Goal: Transaction & Acquisition: Purchase product/service

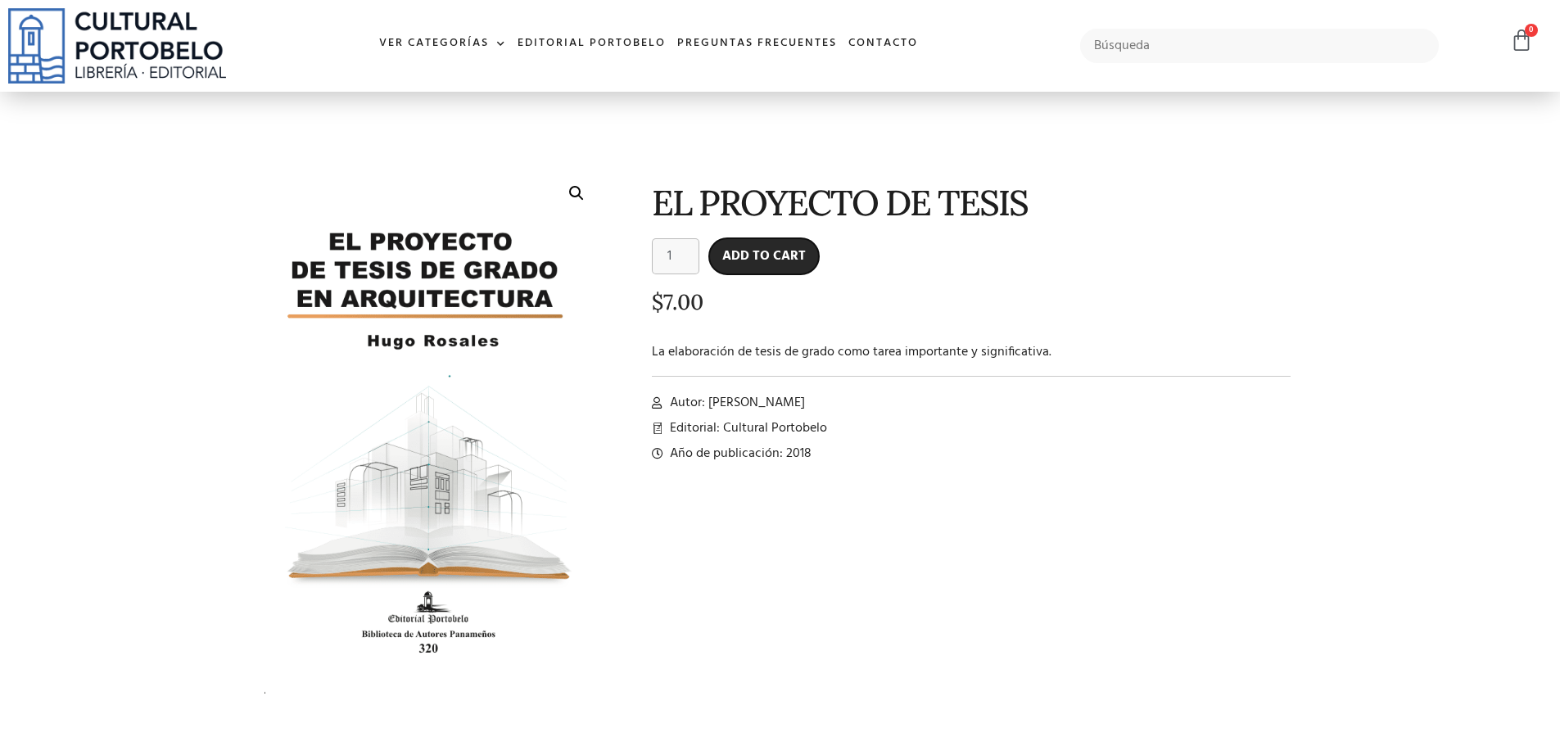
click at [754, 265] on button "Add to cart" at bounding box center [764, 256] width 110 height 36
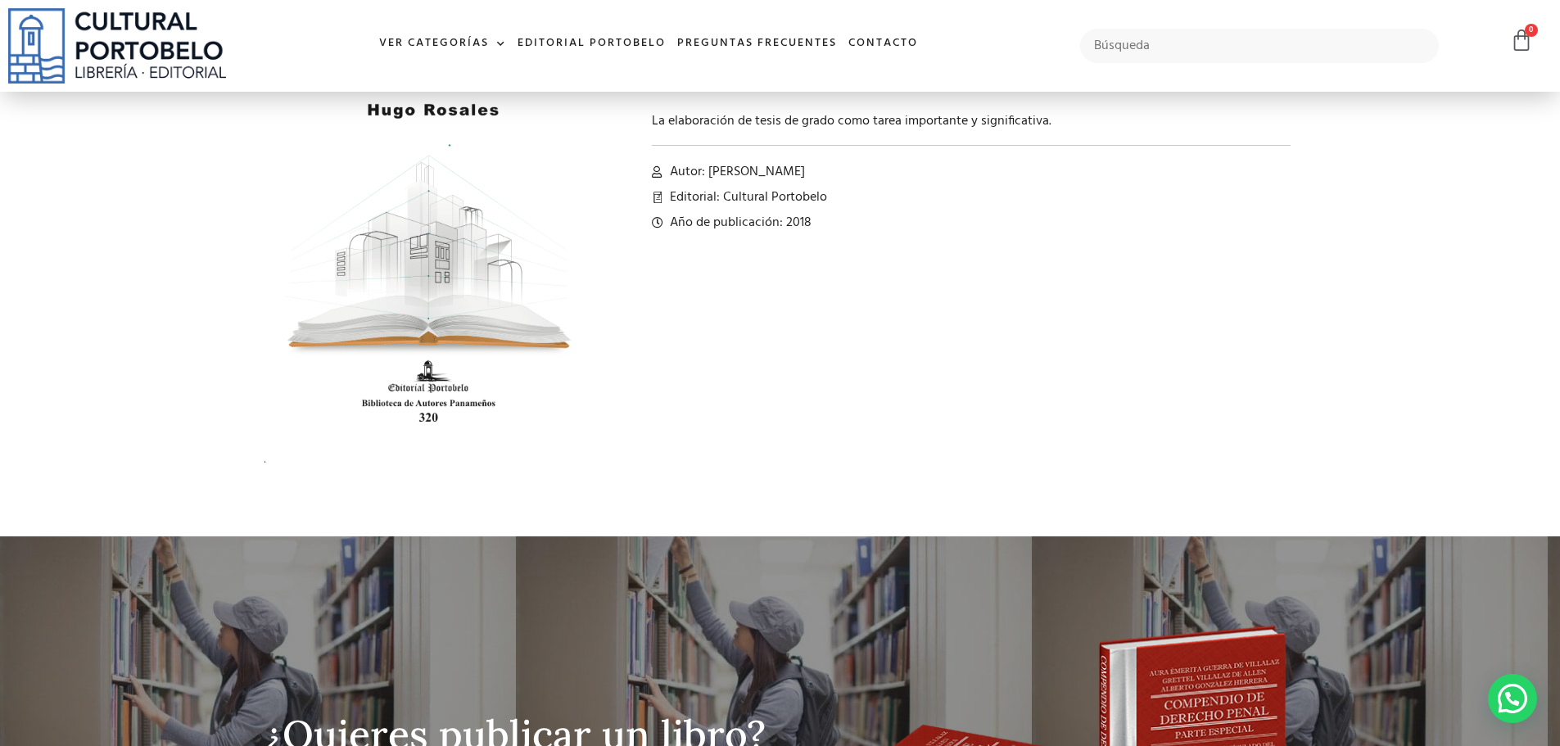
scroll to position [246, 0]
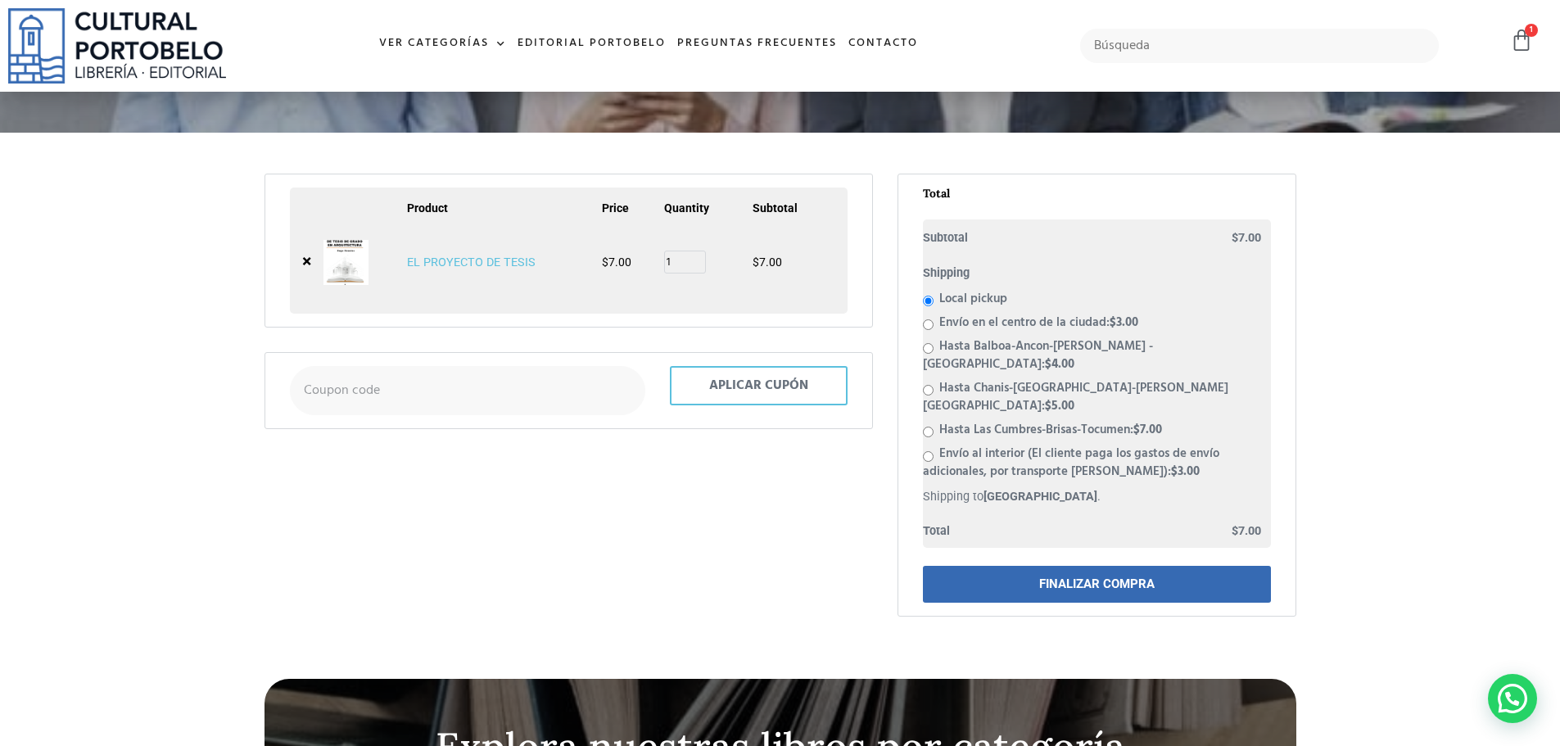
scroll to position [163, 0]
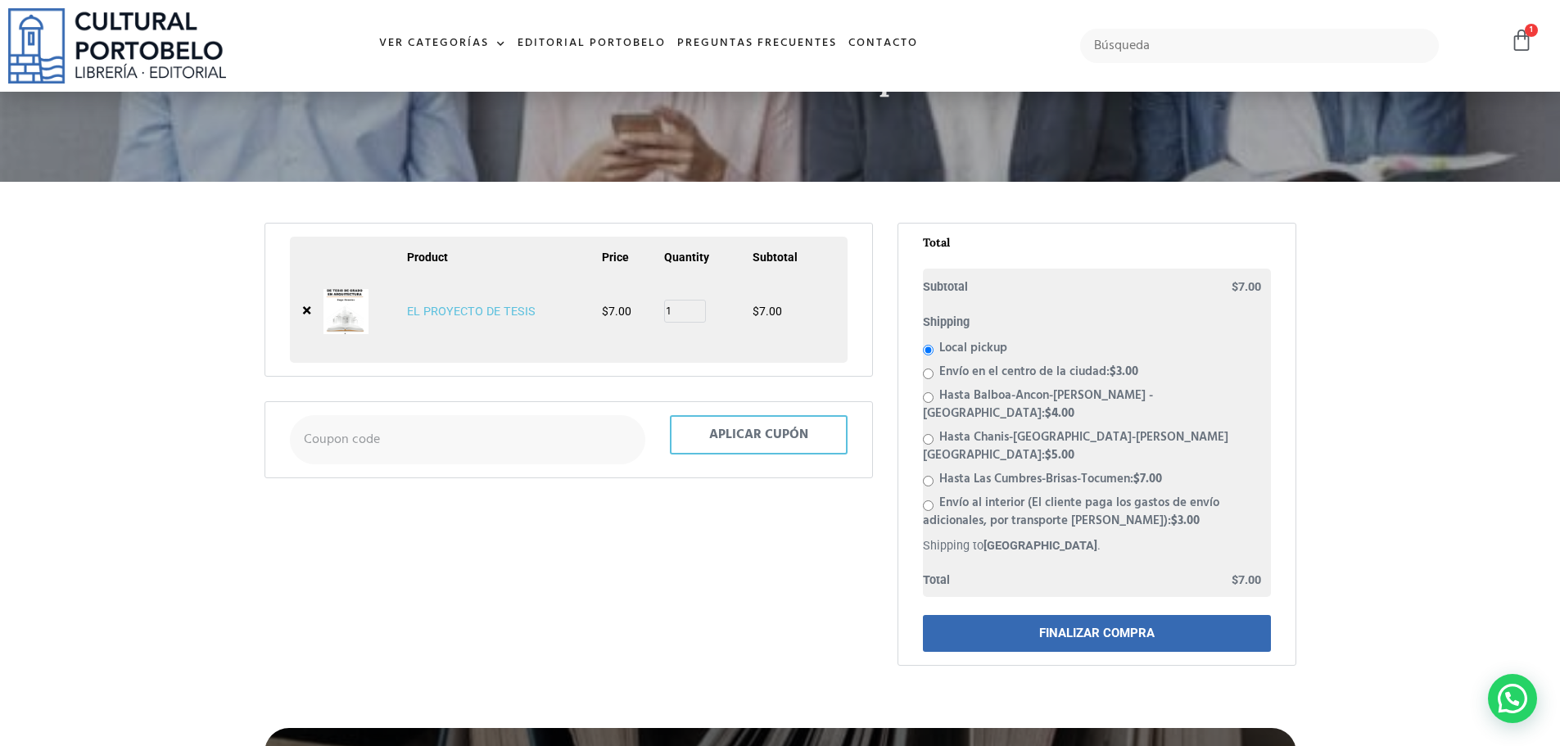
click at [463, 313] on link "EL PROYECTO DE TESIS" at bounding box center [471, 312] width 129 height 14
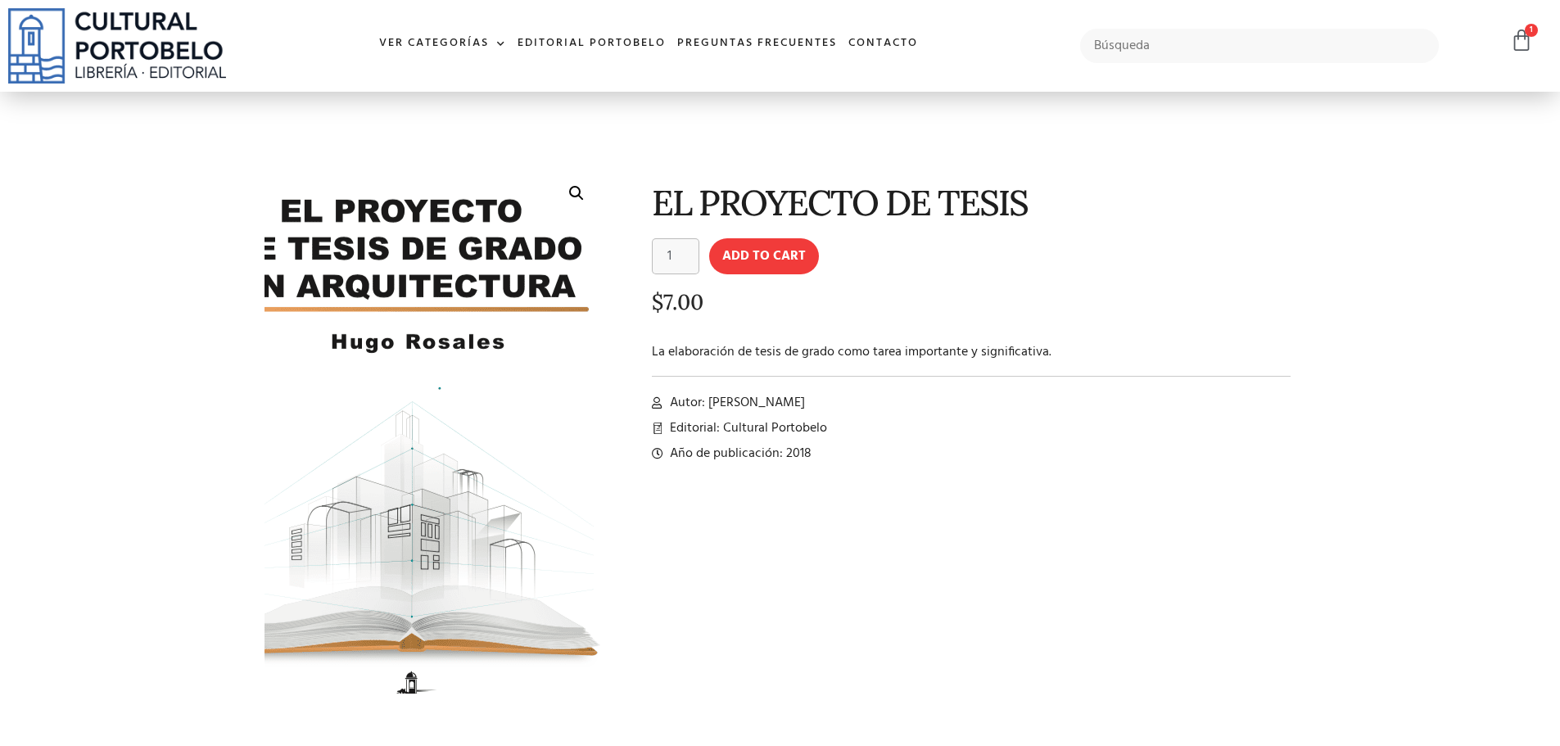
click at [480, 339] on img at bounding box center [420, 459] width 448 height 696
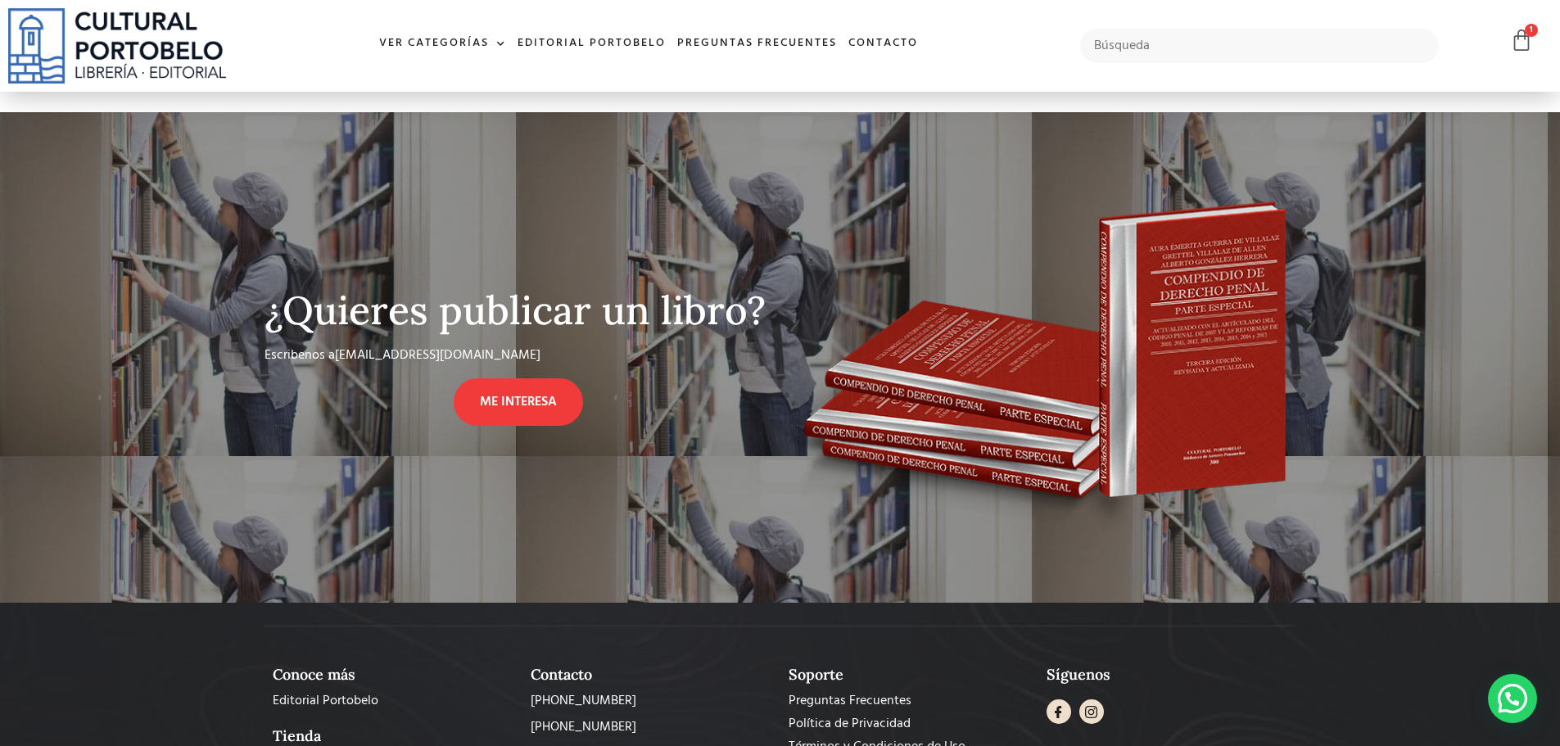
scroll to position [246, 0]
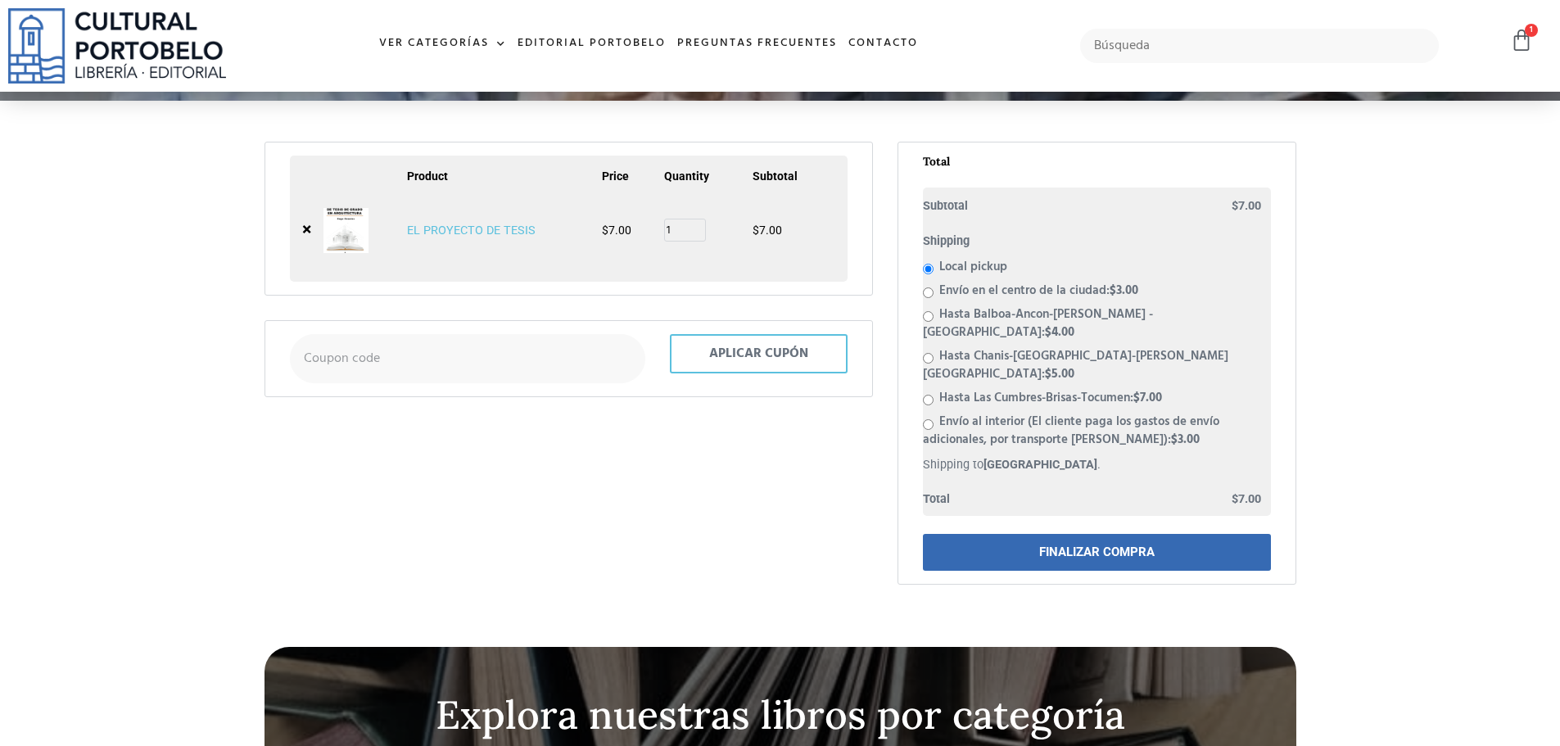
scroll to position [245, 0]
